Goal: Information Seeking & Learning: Learn about a topic

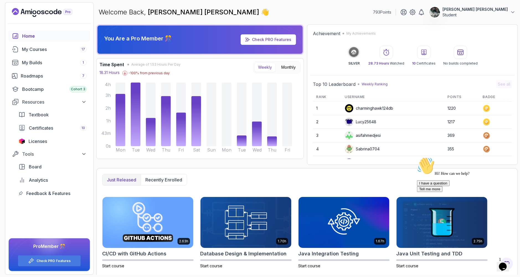
click at [507, 265] on icon "$i18n('chat', 'chat_widget')" at bounding box center [503, 266] width 8 height 8
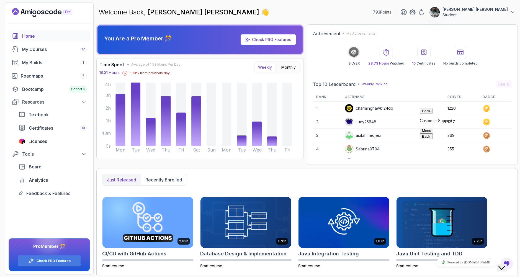
click at [505, 265] on icon "Close Chat This icon closes the chat window." at bounding box center [501, 267] width 7 height 7
click at [488, 262] on icon "Close" at bounding box center [488, 264] width 0 height 5
click at [59, 47] on div "My Courses 17" at bounding box center [54, 49] width 65 height 7
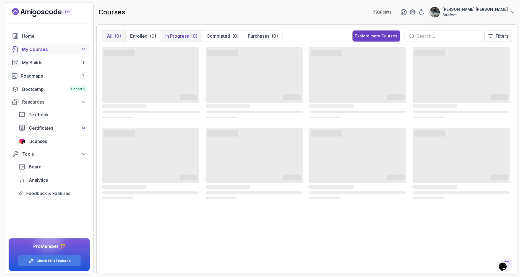
click at [178, 34] on p "In Progress" at bounding box center [177, 36] width 24 height 7
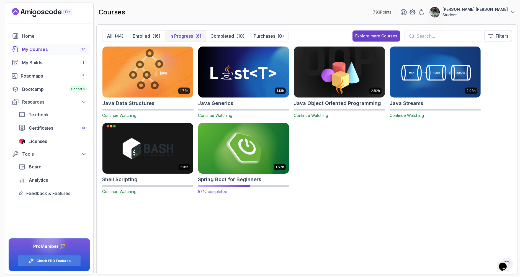
click at [269, 144] on img at bounding box center [243, 148] width 95 height 53
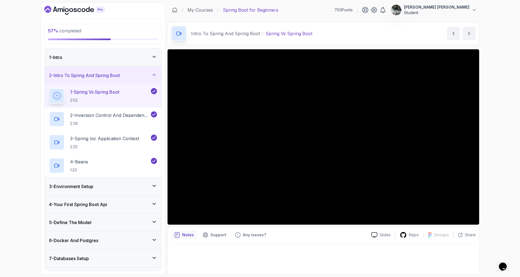
click at [116, 94] on p "1 - Spring Vs Spring Boot" at bounding box center [94, 92] width 49 height 7
click at [119, 206] on div "4 - Your First Spring Boot Api" at bounding box center [103, 203] width 117 height 18
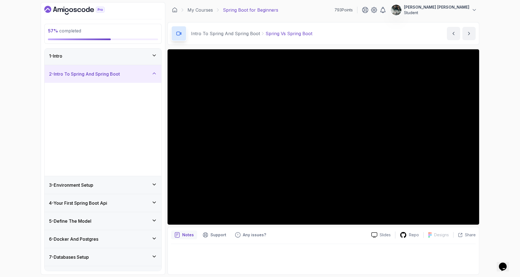
scroll to position [0, 0]
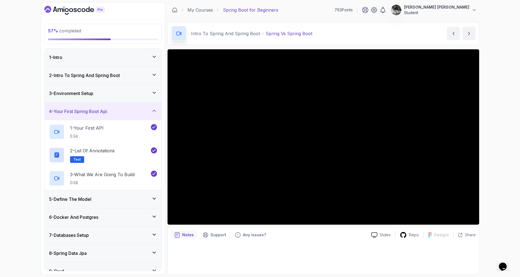
click at [111, 204] on div "5 - Define The Model" at bounding box center [103, 199] width 117 height 18
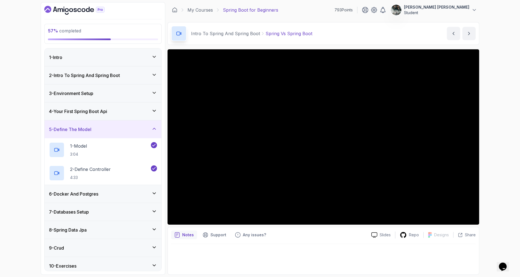
click at [112, 202] on div "6 - Docker And Postgres" at bounding box center [103, 194] width 117 height 18
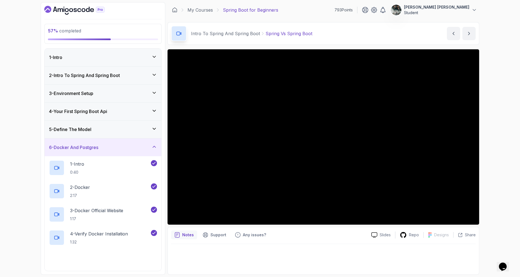
scroll to position [132, 0]
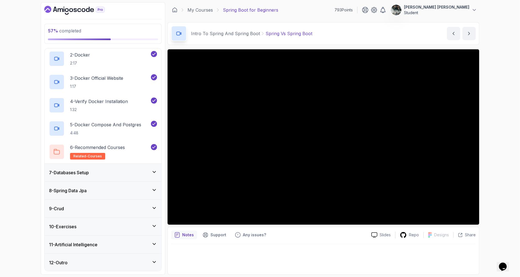
click at [120, 168] on div "7 - Databases Setup" at bounding box center [103, 173] width 117 height 18
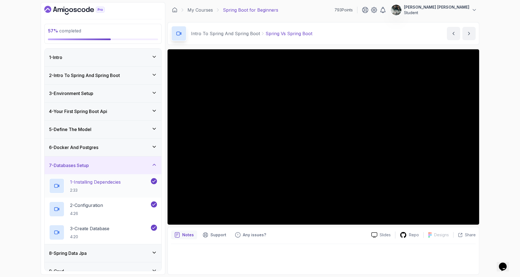
scroll to position [63, 0]
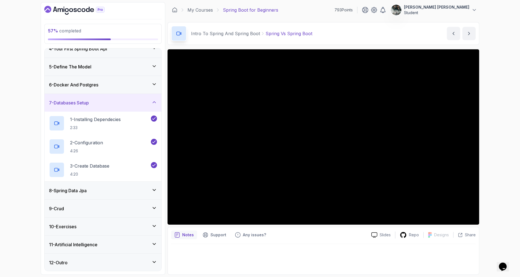
click at [113, 191] on div "8 - Spring Data Jpa" at bounding box center [103, 190] width 108 height 7
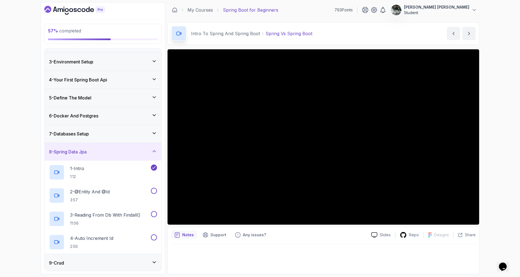
scroll to position [86, 0]
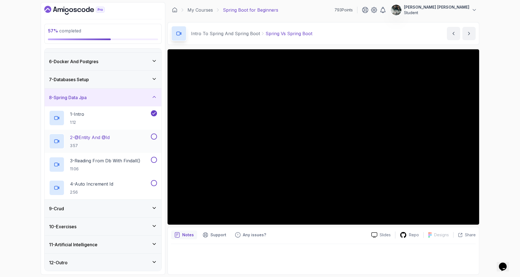
click at [106, 141] on h2 "2 - @Entity And @Id 3:57" at bounding box center [90, 141] width 40 height 14
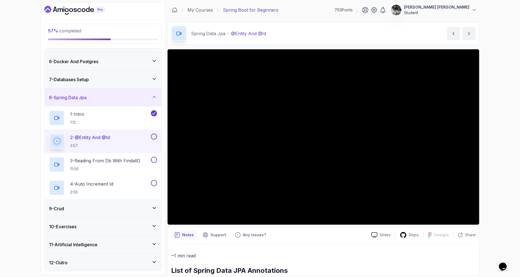
click at [154, 136] on button at bounding box center [154, 137] width 6 height 6
click at [118, 159] on p "3 - Reading From Db With Findall()" at bounding box center [105, 160] width 70 height 7
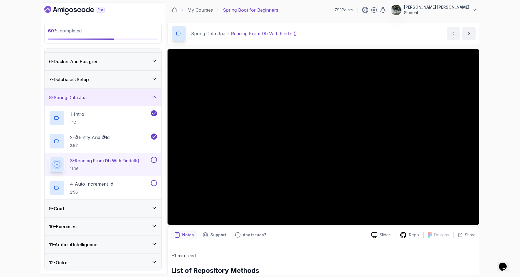
click at [155, 160] on button at bounding box center [154, 160] width 6 height 6
click at [106, 181] on p "4 - Auto Increment Id" at bounding box center [91, 184] width 43 height 7
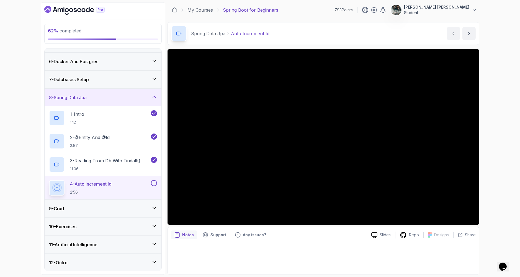
click at [127, 184] on div "4 - Auto Increment Id 2:56" at bounding box center [99, 188] width 101 height 16
click at [104, 168] on p "11:06" at bounding box center [105, 169] width 70 height 6
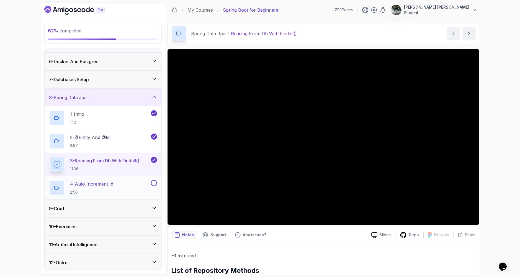
click at [105, 188] on h2 "4 - Auto Increment Id 2:56" at bounding box center [91, 188] width 43 height 14
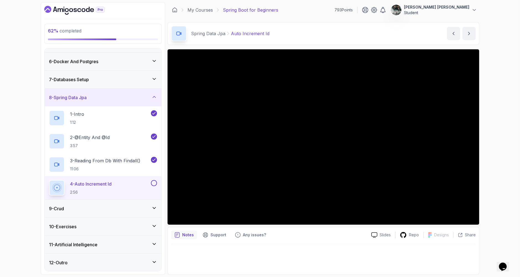
click at [255, 259] on div at bounding box center [323, 257] width 305 height 27
click at [155, 182] on button at bounding box center [154, 183] width 6 height 6
click at [109, 212] on div "9 - Crud" at bounding box center [103, 209] width 117 height 18
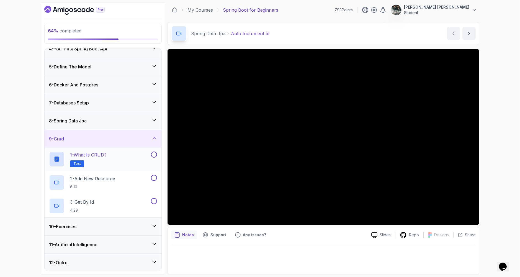
scroll to position [60, 0]
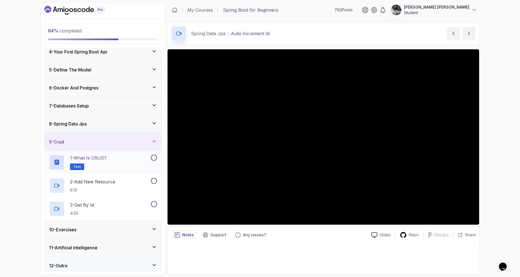
click at [119, 166] on div "1 - What is CRUD? Text" at bounding box center [99, 163] width 101 height 16
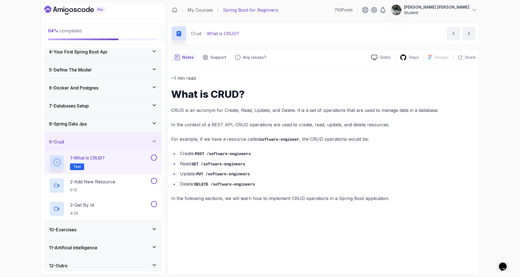
click at [154, 155] on button at bounding box center [154, 158] width 6 height 6
click at [123, 186] on div "2 - Add New Resource 6:10" at bounding box center [99, 186] width 101 height 16
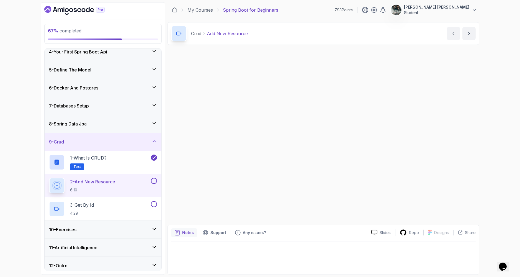
scroll to position [63, 0]
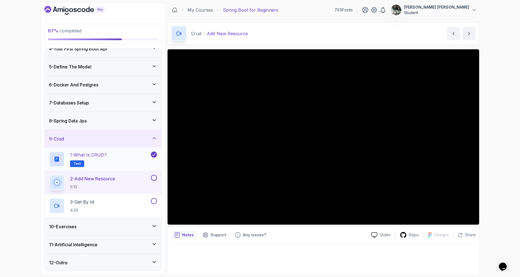
click at [94, 227] on div "10 - Exercises" at bounding box center [103, 226] width 108 height 7
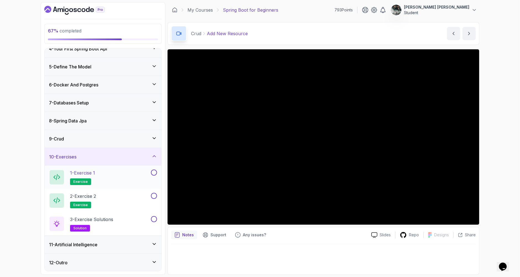
click at [154, 173] on button at bounding box center [154, 173] width 6 height 6
click at [155, 195] on button at bounding box center [154, 196] width 6 height 6
click at [154, 220] on button at bounding box center [154, 219] width 6 height 6
click at [110, 241] on div "11 - Artificial Intelligence" at bounding box center [103, 244] width 108 height 7
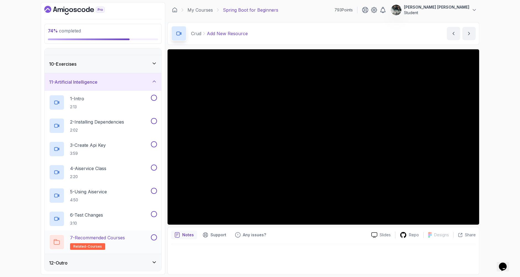
scroll to position [149, 0]
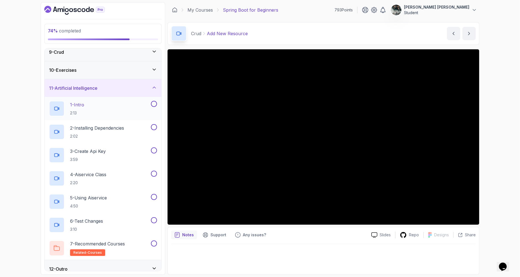
drag, startPoint x: 114, startPoint y: 264, endPoint x: 115, endPoint y: 260, distance: 3.3
click at [114, 263] on div "12 - Outro" at bounding box center [103, 269] width 117 height 18
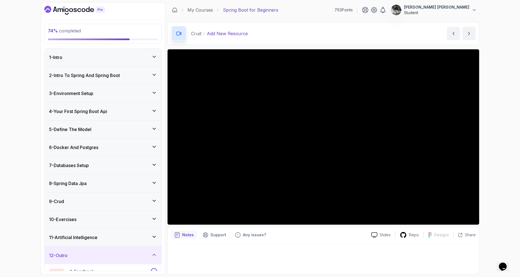
scroll to position [39, 0]
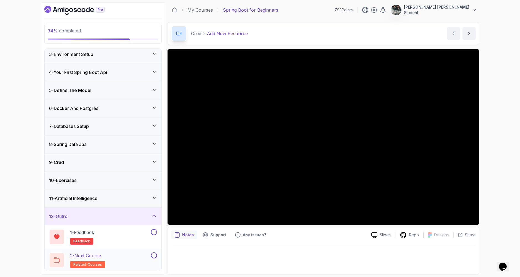
click at [155, 255] on button at bounding box center [154, 255] width 6 height 6
click at [154, 230] on button at bounding box center [154, 232] width 6 height 6
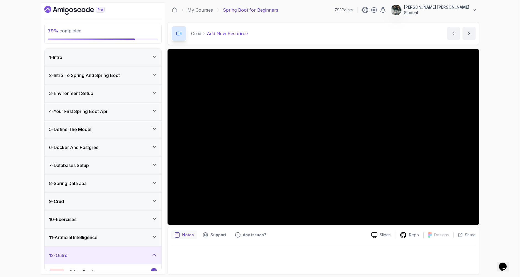
click at [90, 158] on div "7 - Databases Setup" at bounding box center [103, 166] width 117 height 18
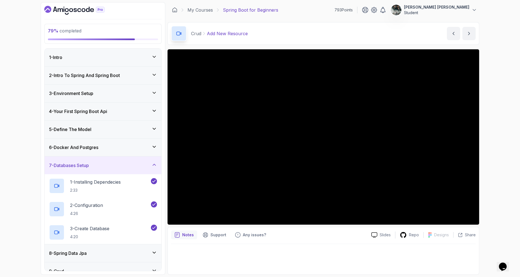
click at [79, 247] on div "8 - Spring Data Jpa" at bounding box center [103, 253] width 117 height 18
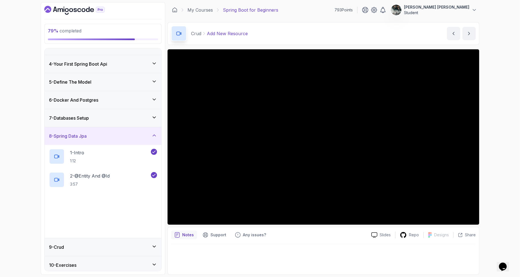
scroll to position [86, 0]
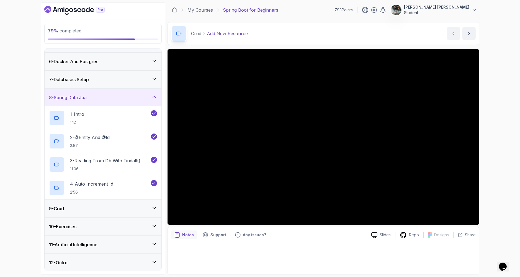
click at [91, 214] on div "9 - Crud" at bounding box center [103, 209] width 117 height 18
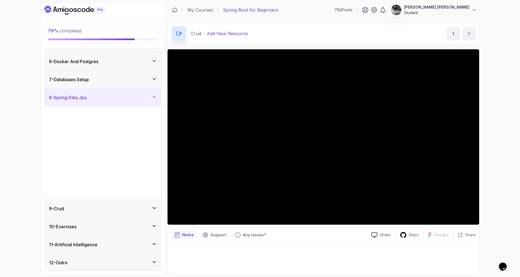
scroll to position [0, 0]
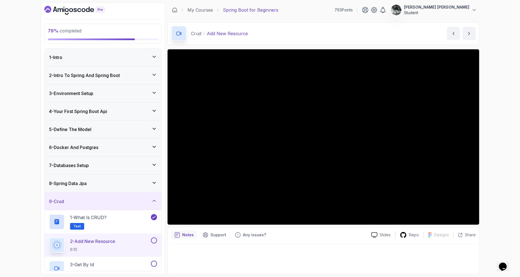
click at [155, 239] on button at bounding box center [154, 240] width 6 height 6
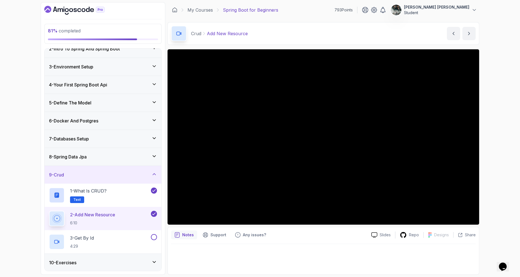
scroll to position [63, 0]
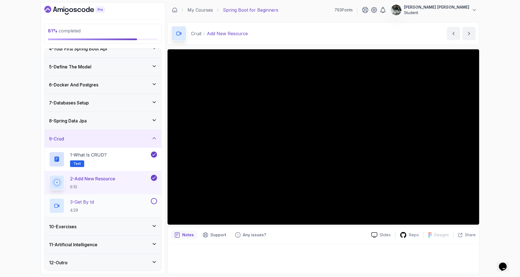
click at [94, 199] on p "3 - Get By Id" at bounding box center [82, 202] width 24 height 7
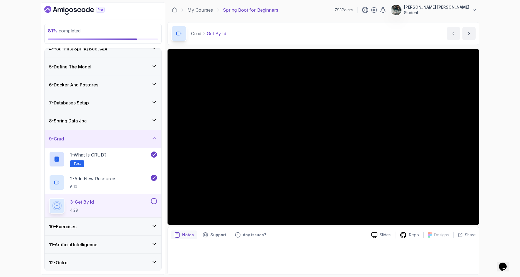
click at [153, 199] on button at bounding box center [154, 201] width 6 height 6
click at [86, 228] on div "10 - Exercises" at bounding box center [103, 226] width 108 height 7
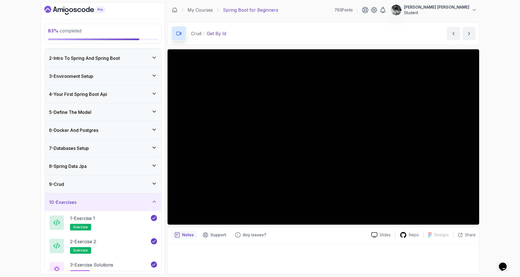
scroll to position [63, 0]
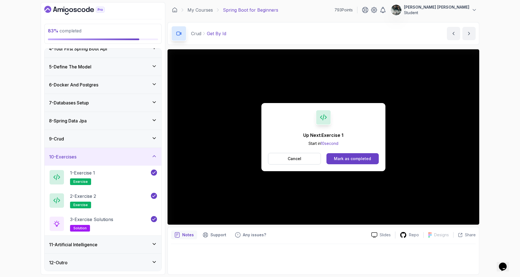
click at [98, 241] on h3 "11 - Artificial Intelligence" at bounding box center [73, 244] width 48 height 7
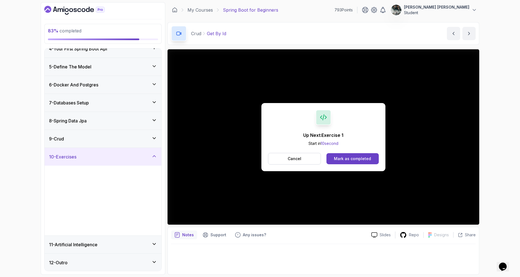
scroll to position [0, 0]
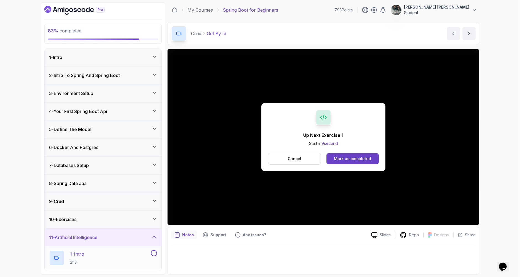
click at [101, 250] on div "1 - Intro 2:13" at bounding box center [99, 258] width 101 height 16
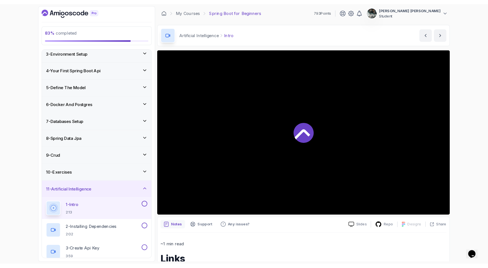
scroll to position [155, 0]
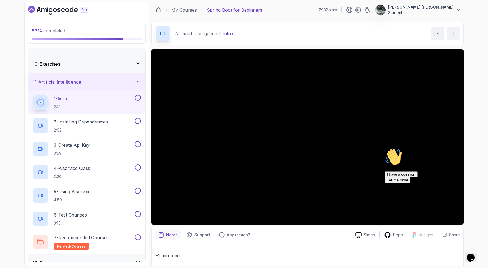
click at [469, 255] on icon "$i18n('chat', 'chat_widget')" at bounding box center [471, 258] width 8 height 8
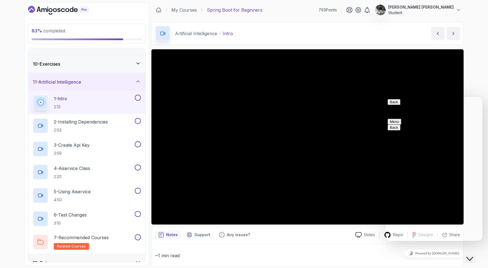
click at [472, 257] on icon "$i18n('chat', 'chat_widget')" at bounding box center [469, 259] width 7 height 4
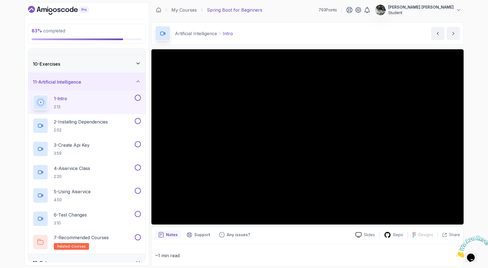
click at [456, 254] on icon "Close" at bounding box center [456, 256] width 0 height 5
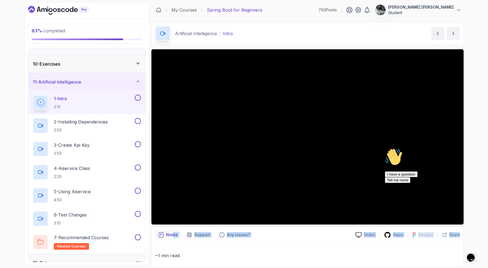
drag, startPoint x: 208, startPoint y: 242, endPoint x: 171, endPoint y: 234, distance: 37.9
click at [172, 234] on div "Notes Support Any issues? Slides Repo Designs Design not available Share ~1 min…" at bounding box center [307, 266] width 312 height 78
click at [272, 244] on div "~1 min read Links Spring AI" at bounding box center [307, 273] width 305 height 58
drag, startPoint x: 254, startPoint y: 240, endPoint x: 227, endPoint y: 234, distance: 27.8
click at [222, 232] on div "Notes Support Any issues? Slides Repo Designs Design not available Share ~1 min…" at bounding box center [307, 266] width 312 height 78
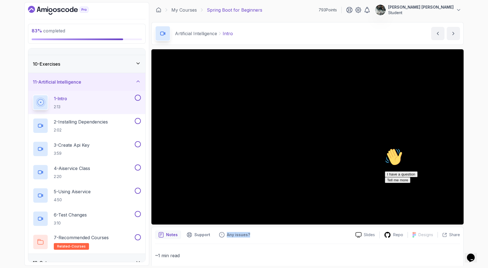
click at [278, 241] on div "Notes Support Any issues? Slides Repo Designs Design not available Share ~1 min…" at bounding box center [307, 266] width 312 height 78
drag, startPoint x: 374, startPoint y: 241, endPoint x: 359, endPoint y: 234, distance: 16.6
click at [359, 234] on div "Notes Support Any issues? Slides Repo Designs Design not available Share ~1 min…" at bounding box center [307, 266] width 312 height 78
click at [318, 243] on div "Notes Support Any issues? Slides Repo Designs Design not available Share ~1 min…" at bounding box center [307, 266] width 312 height 78
click at [54, 130] on p "2:02" at bounding box center [81, 130] width 54 height 6
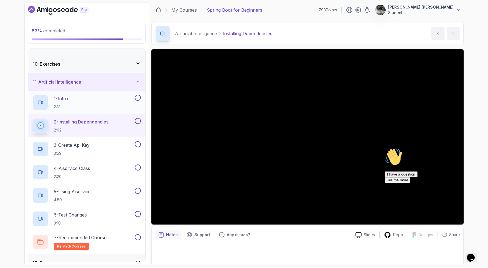
click at [139, 95] on button at bounding box center [138, 98] width 6 height 6
click at [475, 254] on icon "Opens Chat This icon Opens the chat window." at bounding box center [470, 258] width 9 height 9
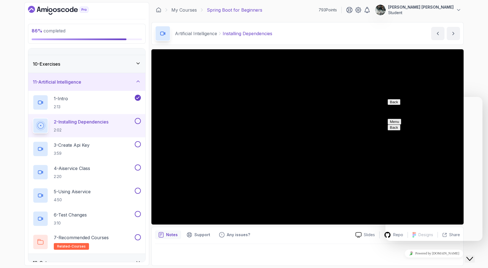
drag, startPoint x: 472, startPoint y: 252, endPoint x: 927, endPoint y: 497, distance: 516.6
click at [472, 256] on icon "Close Chat This icon closes the chat window." at bounding box center [469, 259] width 7 height 7
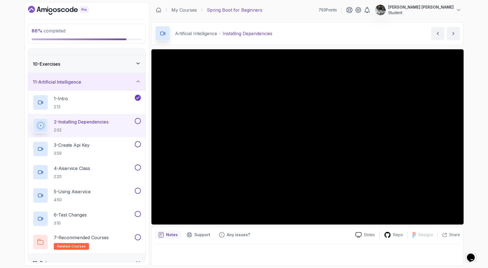
click at [99, 124] on p "2 - Installing Dependencies" at bounding box center [81, 122] width 55 height 7
click at [82, 147] on p "3 - Create Api Key" at bounding box center [72, 145] width 36 height 7
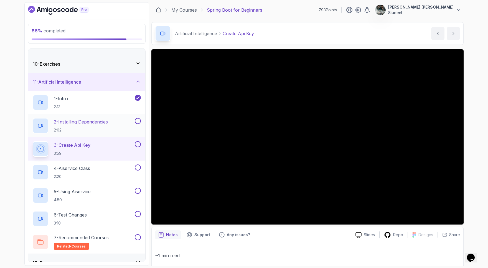
click at [87, 121] on p "2 - Installing Dependencies" at bounding box center [81, 122] width 54 height 7
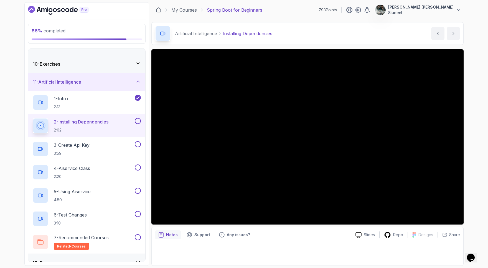
click at [139, 118] on button at bounding box center [138, 121] width 6 height 6
click at [81, 146] on p "3 - Create Api Key" at bounding box center [72, 145] width 36 height 7
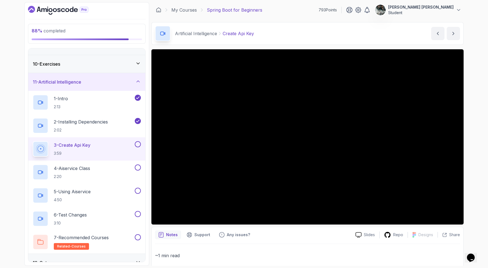
click at [138, 142] on button at bounding box center [138, 144] width 6 height 6
click at [90, 142] on p "3 - Create Api Key" at bounding box center [72, 145] width 37 height 7
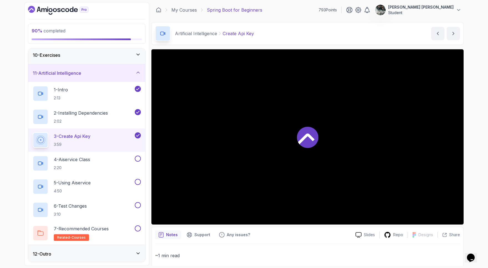
click at [87, 134] on p "3 - Create Api Key" at bounding box center [72, 136] width 37 height 7
click at [70, 159] on p "4 - Aiservice Class" at bounding box center [72, 159] width 36 height 7
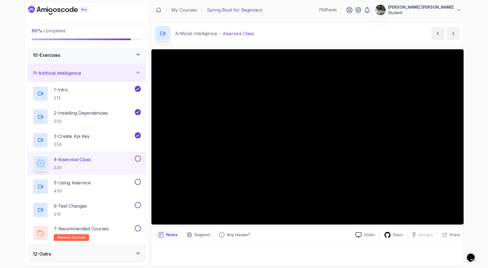
click at [137, 158] on button at bounding box center [138, 159] width 6 height 6
click at [137, 183] on button at bounding box center [138, 182] width 6 height 6
click at [139, 204] on button at bounding box center [138, 205] width 6 height 6
click at [138, 228] on button at bounding box center [138, 229] width 6 height 6
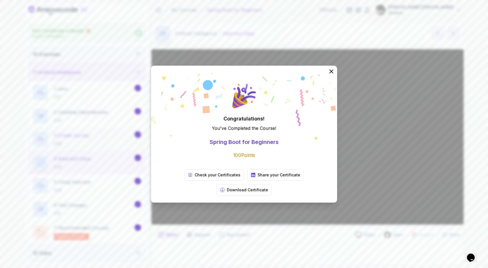
scroll to position [163, 0]
click at [330, 75] on icon at bounding box center [331, 71] width 7 height 7
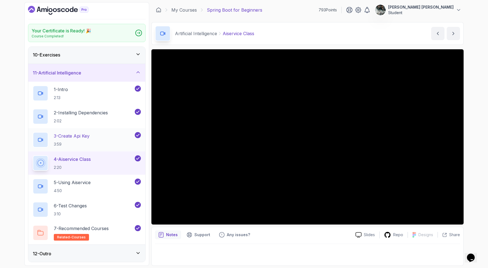
click at [101, 134] on div "3 - Create Api Key 3:59" at bounding box center [83, 140] width 101 height 16
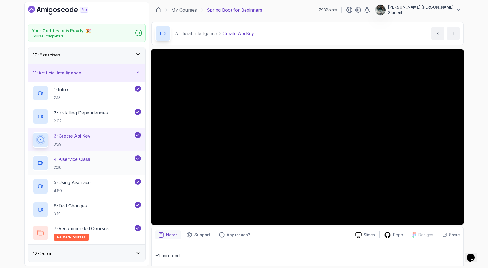
click at [122, 165] on div "4 - Aiservice Class 2:20" at bounding box center [83, 163] width 101 height 16
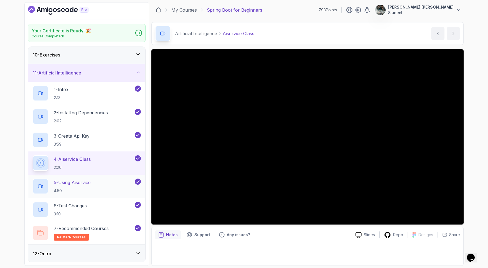
click at [86, 181] on p "5 - Using Aiservice" at bounding box center [72, 182] width 37 height 7
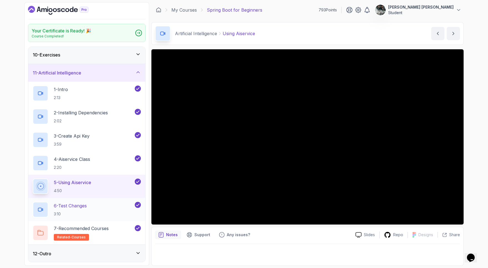
click at [87, 206] on p "6 - Test Changes" at bounding box center [70, 206] width 33 height 7
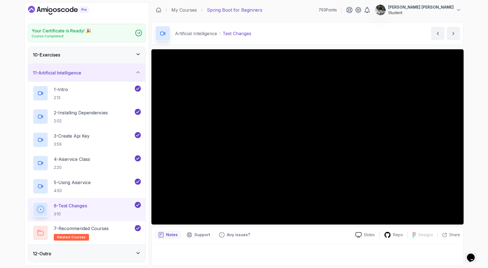
click at [67, 203] on p "6 - Test Changes" at bounding box center [70, 206] width 33 height 7
click at [103, 227] on p "7 - Recommended Courses" at bounding box center [81, 228] width 55 height 7
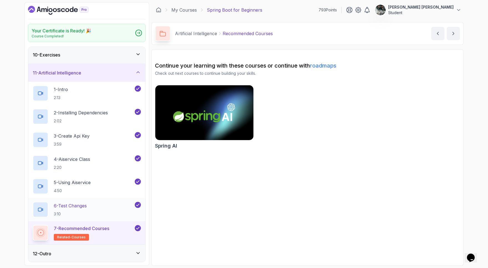
click at [94, 209] on div "6 - Test Changes 3:10" at bounding box center [83, 210] width 101 height 16
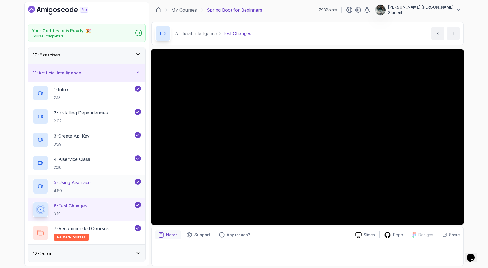
click at [75, 180] on p "5 - Using Aiservice" at bounding box center [72, 182] width 37 height 7
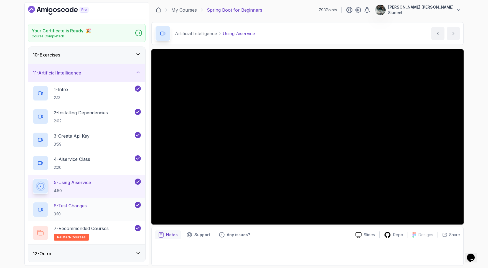
click at [80, 208] on p "6 - Test Changes" at bounding box center [70, 206] width 33 height 7
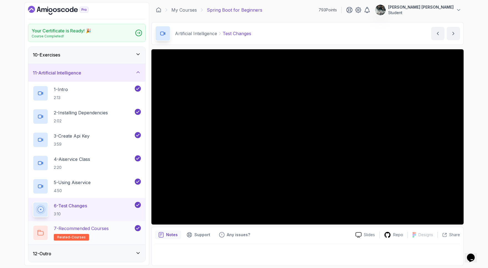
click at [96, 234] on h2 "7 - Recommended Courses related-courses" at bounding box center [81, 233] width 55 height 16
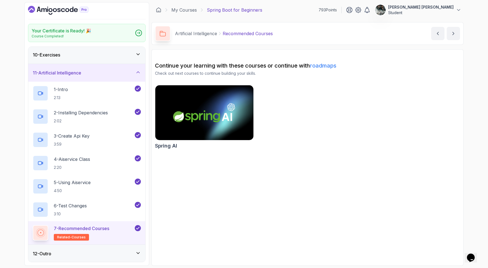
click at [55, 7] on icon "Dashboard" at bounding box center [58, 10] width 60 height 9
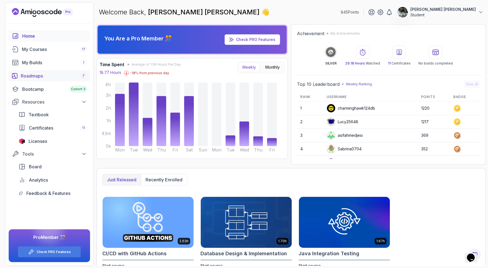
click at [26, 76] on div "Roadmaps 7" at bounding box center [54, 76] width 66 height 7
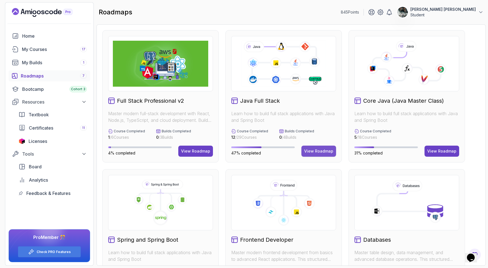
click at [321, 148] on button "View Roadmap" at bounding box center [318, 151] width 35 height 11
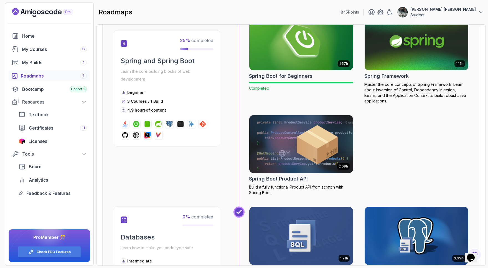
scroll to position [1037, 0]
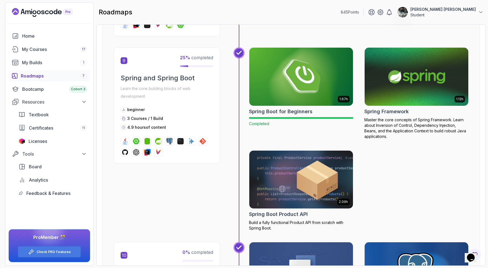
click at [438, 73] on img at bounding box center [416, 76] width 109 height 61
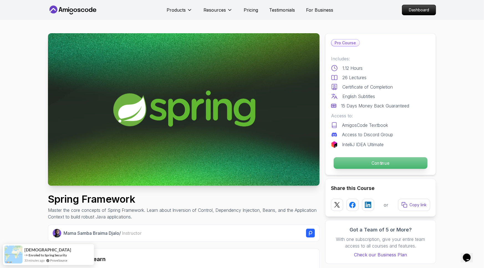
click at [386, 160] on p "Continue" at bounding box center [381, 163] width 94 height 12
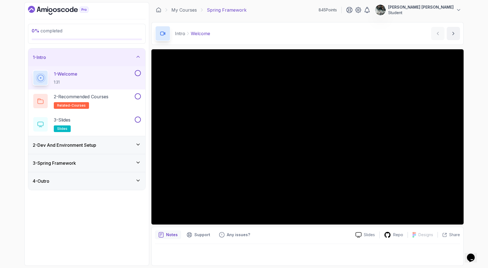
click at [99, 142] on div "2 - Dev And Environment Setup" at bounding box center [87, 145] width 108 height 7
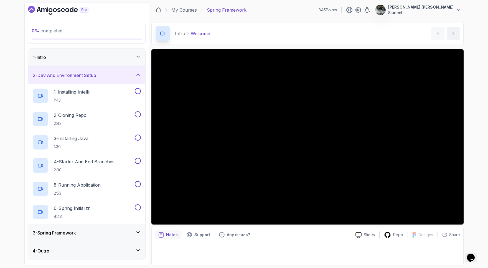
click at [74, 230] on h3 "3 - Spring Framework" at bounding box center [54, 233] width 43 height 7
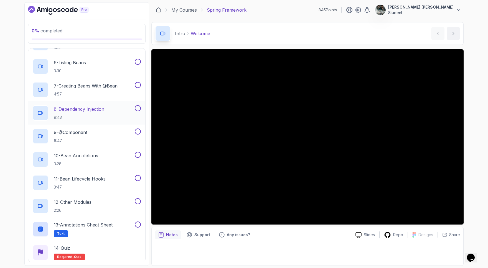
scroll to position [183, 0]
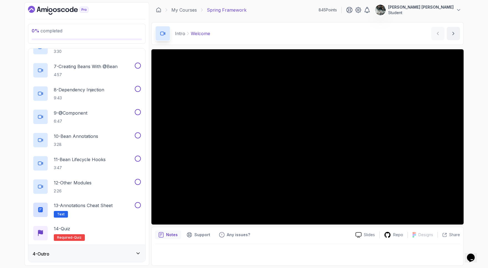
click at [81, 255] on div "4 - Outro" at bounding box center [87, 254] width 108 height 7
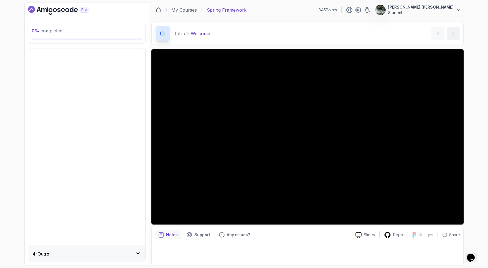
scroll to position [0, 0]
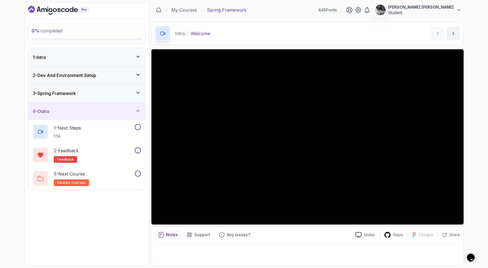
click at [78, 58] on div "1 - Intro" at bounding box center [87, 57] width 108 height 7
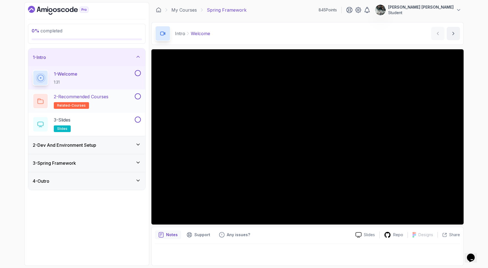
click at [118, 96] on div "2 - Recommended Courses related-courses" at bounding box center [83, 101] width 101 height 16
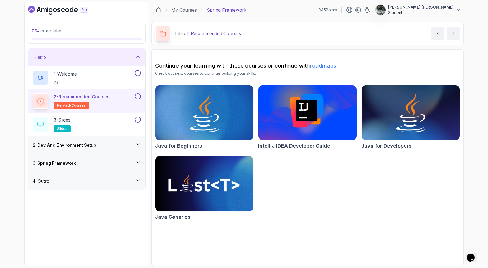
click at [135, 95] on button at bounding box center [138, 96] width 6 height 6
click at [137, 120] on button at bounding box center [138, 120] width 6 height 6
click at [137, 73] on button at bounding box center [138, 73] width 6 height 6
click at [113, 139] on div "2 - Dev And Environment Setup" at bounding box center [86, 145] width 117 height 18
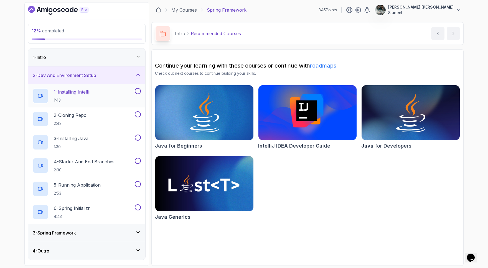
click at [138, 91] on button at bounding box center [138, 91] width 6 height 6
click at [137, 114] on button at bounding box center [138, 114] width 6 height 6
click at [139, 136] on button at bounding box center [138, 138] width 6 height 6
click at [101, 117] on div "2 - Cloning Repo 2:43" at bounding box center [83, 119] width 101 height 16
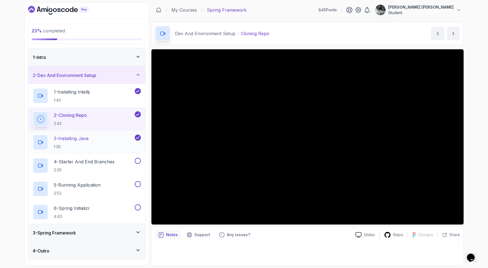
click at [98, 140] on div "3 - Installing Java 1:30" at bounding box center [83, 143] width 101 height 16
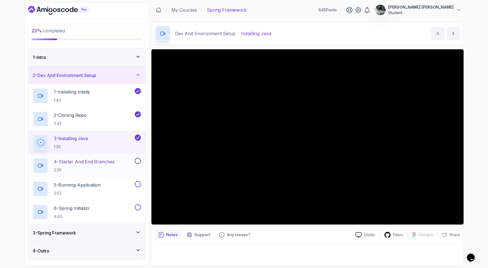
click at [83, 156] on div "4 - Starter And End Branches 2:30" at bounding box center [86, 165] width 117 height 23
click at [79, 173] on div "4 - Starter And End Branches 2:30" at bounding box center [83, 166] width 101 height 16
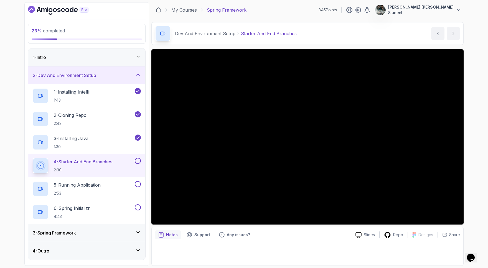
click at [137, 160] on button at bounding box center [138, 161] width 6 height 6
click at [93, 186] on p "5 - Running Application" at bounding box center [77, 185] width 47 height 7
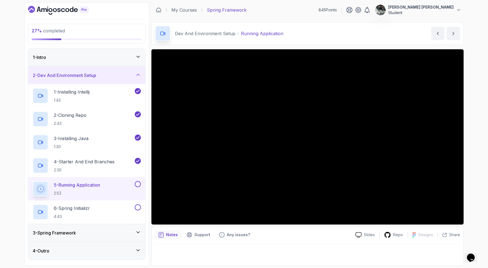
click at [97, 230] on div "3 - Spring Framework" at bounding box center [87, 233] width 108 height 7
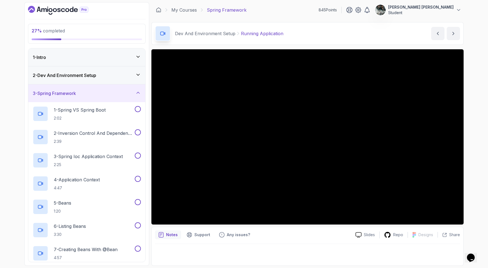
click at [118, 82] on div "2 - Dev And Environment Setup" at bounding box center [86, 76] width 117 height 18
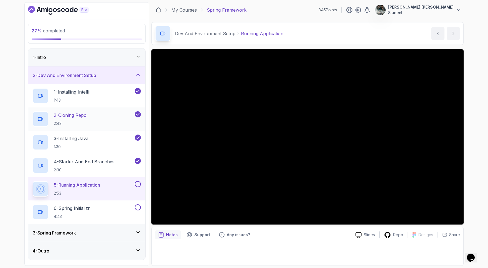
click at [90, 118] on div "2 - Cloning Repo 2:43" at bounding box center [83, 119] width 101 height 16
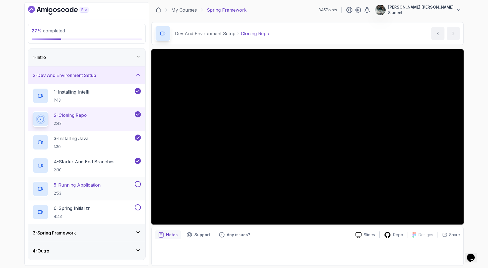
click at [110, 183] on div "5 - Running Application 2:53" at bounding box center [83, 189] width 101 height 16
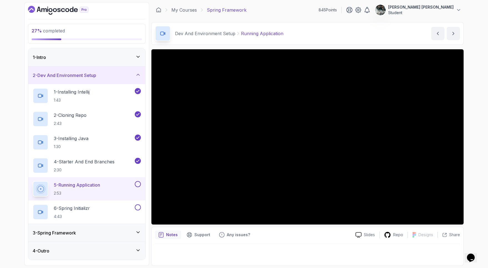
click at [138, 184] on button at bounding box center [138, 184] width 6 height 6
click at [83, 206] on p "6 - Spring Initializr" at bounding box center [72, 208] width 36 height 7
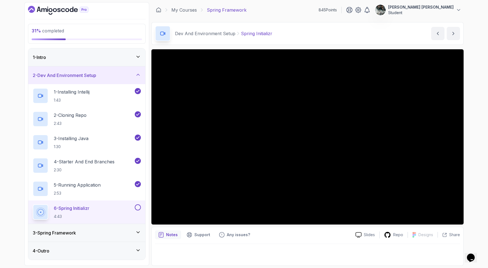
click at [136, 208] on button at bounding box center [138, 207] width 6 height 6
click at [102, 235] on div "3 - Spring Framework" at bounding box center [87, 233] width 108 height 7
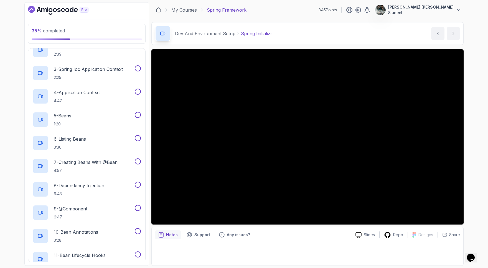
scroll to position [183, 0]
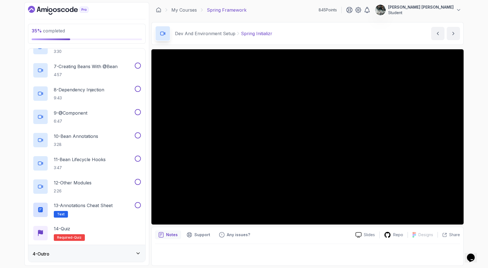
click at [87, 253] on div "4 - Outro" at bounding box center [87, 254] width 108 height 7
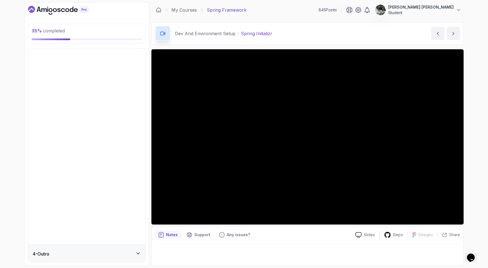
scroll to position [0, 0]
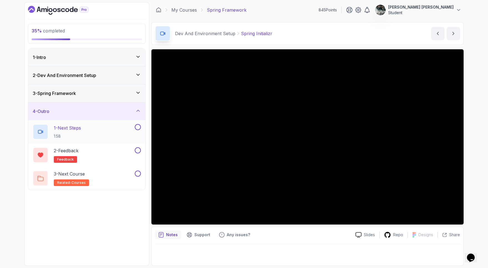
click at [137, 127] on button at bounding box center [138, 127] width 6 height 6
click at [137, 151] on button at bounding box center [138, 150] width 6 height 6
click at [138, 174] on button at bounding box center [138, 174] width 6 height 6
click at [98, 92] on div "3 - Spring Framework" at bounding box center [87, 93] width 108 height 7
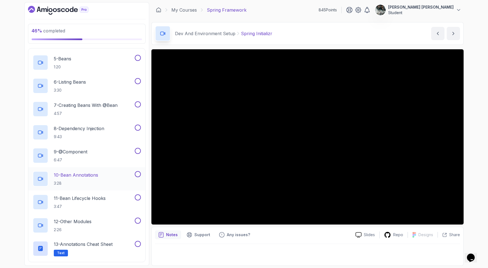
scroll to position [183, 0]
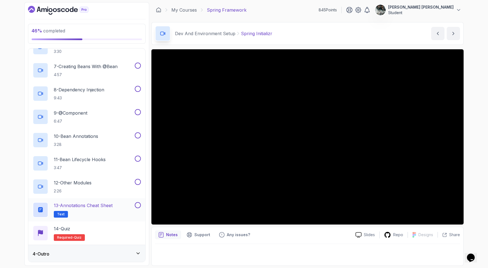
click at [76, 211] on h2 "13 - Annotations Cheat Sheet Text" at bounding box center [83, 210] width 59 height 16
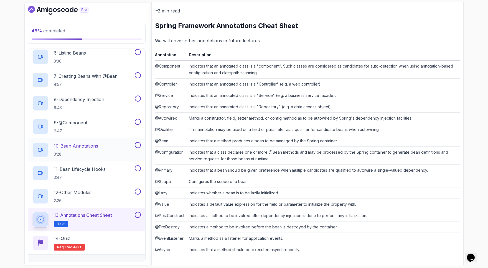
scroll to position [183, 0]
